Goal: Navigation & Orientation: Find specific page/section

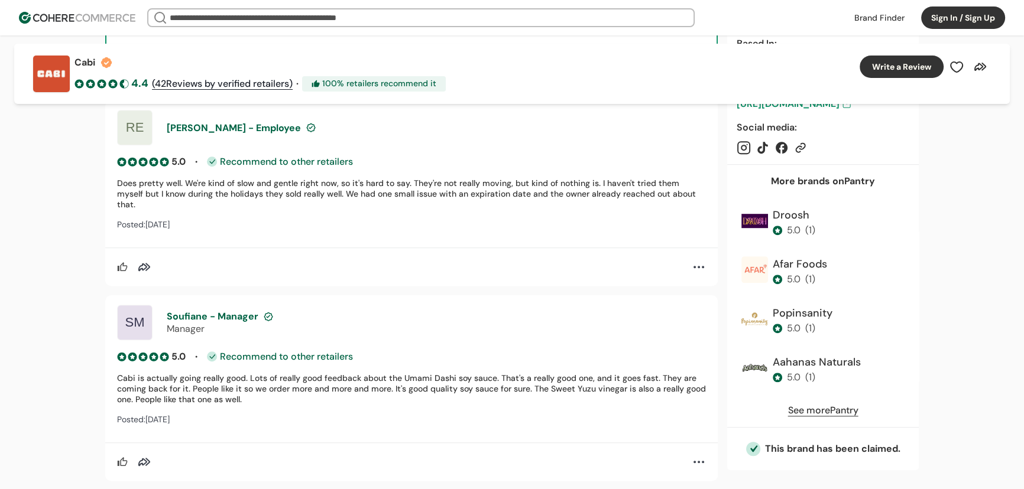
scroll to position [860, 0]
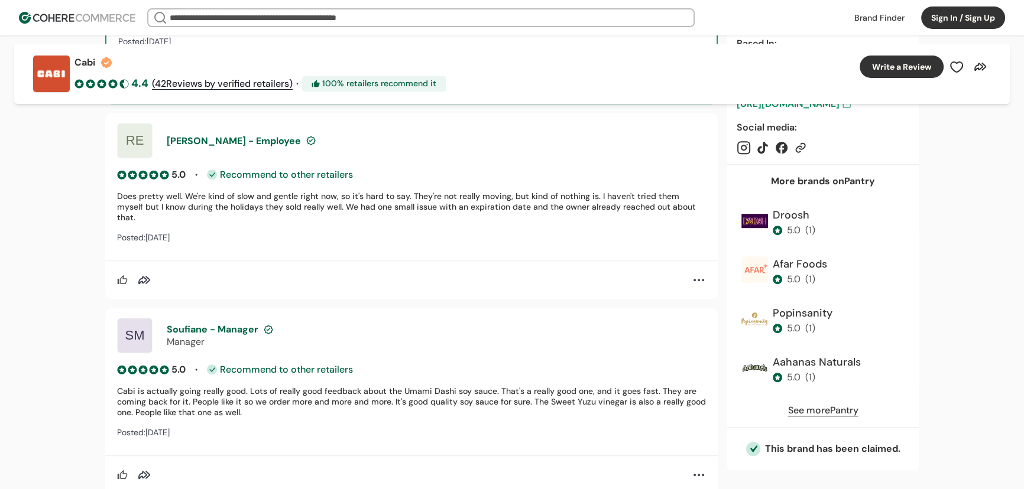
click at [111, 14] on img at bounding box center [77, 18] width 116 height 12
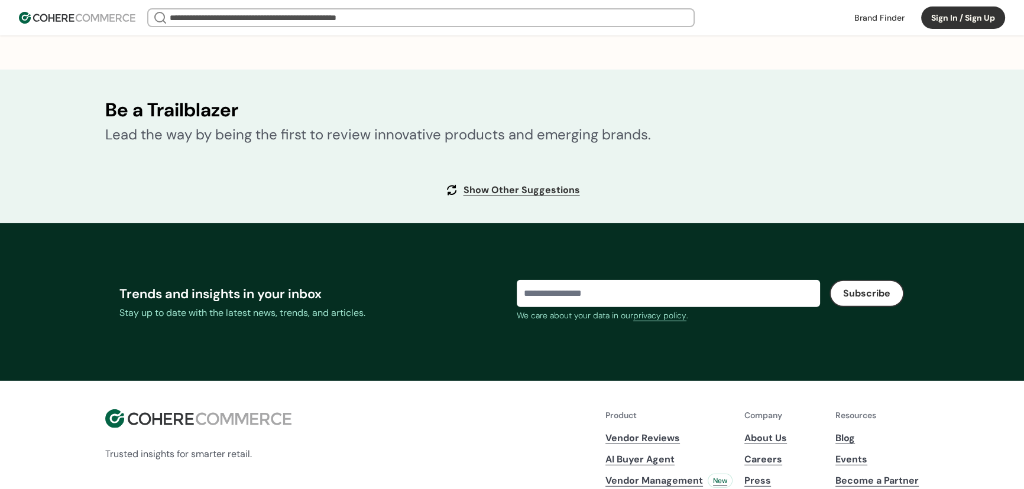
drag, startPoint x: 1031, startPoint y: 50, endPoint x: 1024, endPoint y: 438, distance: 388.4
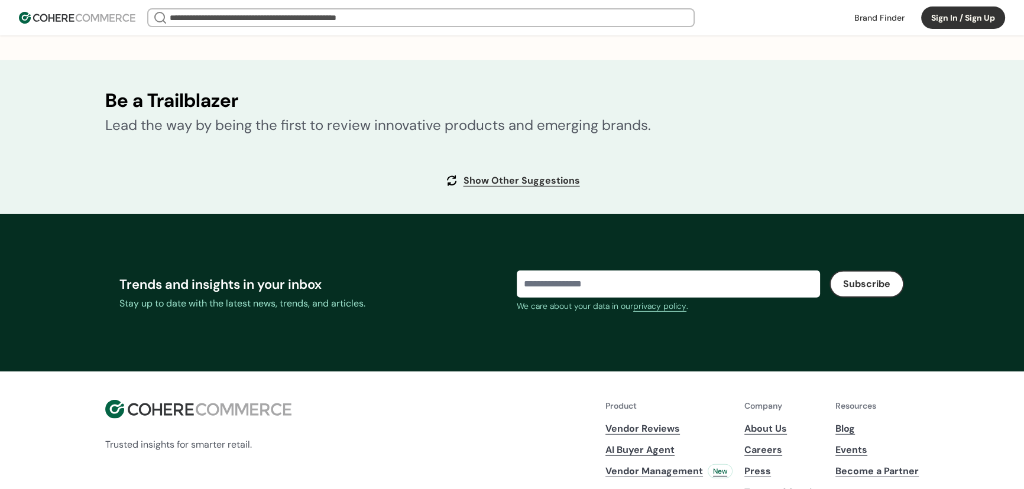
scroll to position [4490, 0]
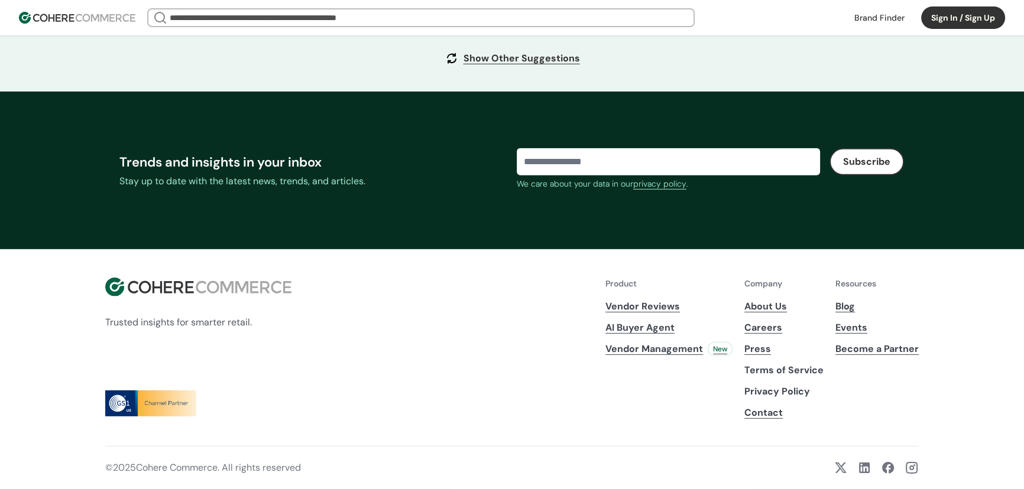
click at [842, 309] on link "Blog" at bounding box center [876, 307] width 83 height 14
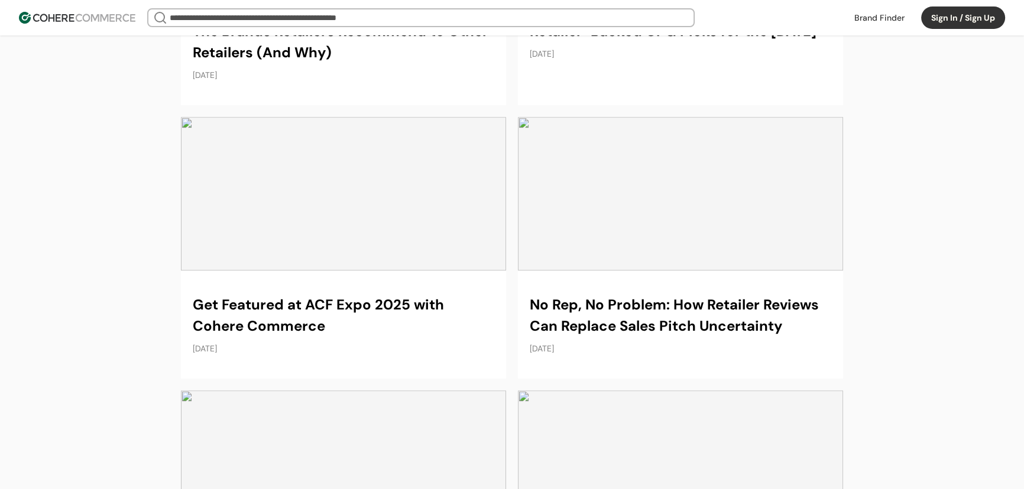
scroll to position [913, 0]
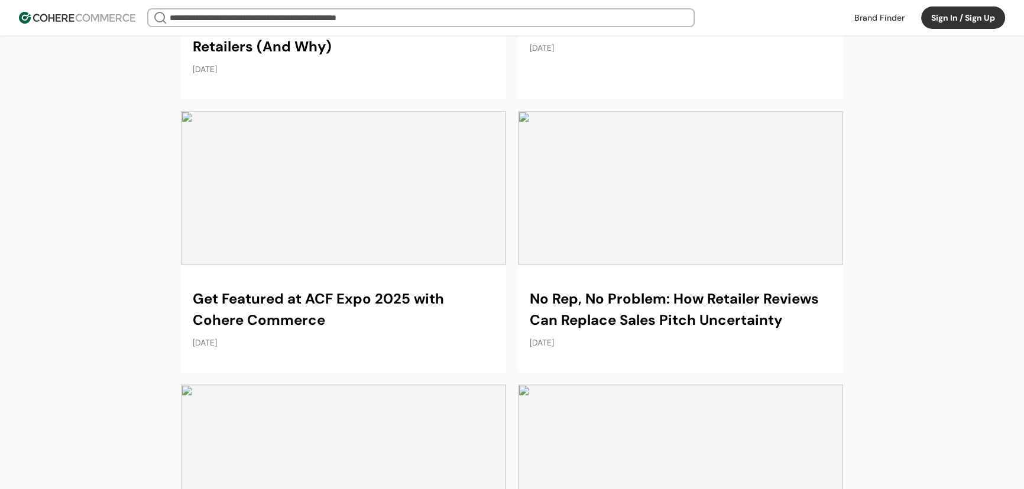
click at [397, 227] on link at bounding box center [343, 242] width 325 height 262
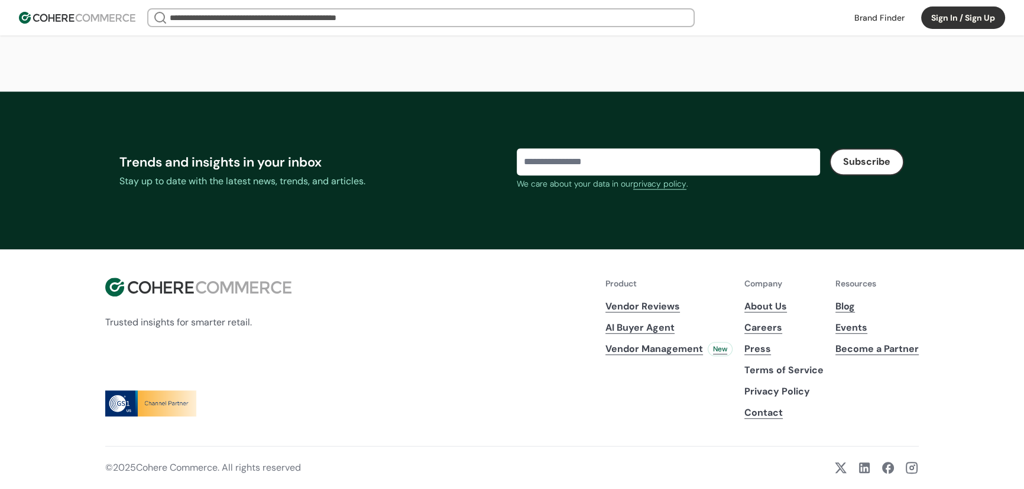
scroll to position [1522, 0]
